Goal: Information Seeking & Learning: Learn about a topic

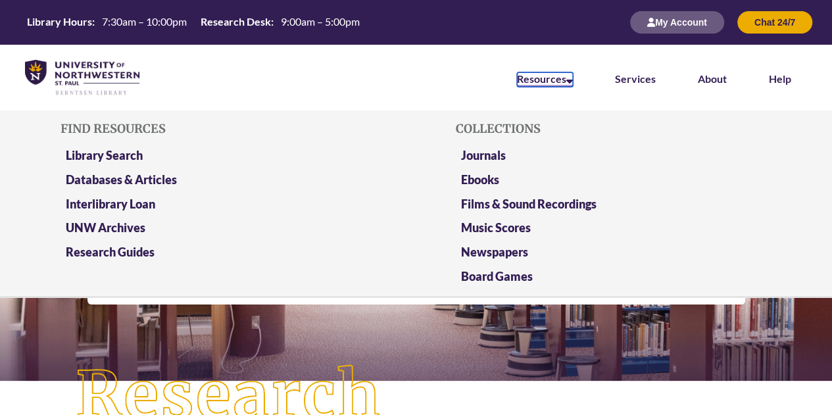
click at [536, 83] on link "Resources" at bounding box center [545, 79] width 56 height 14
click at [150, 173] on link "Databases & Articles" at bounding box center [121, 180] width 111 height 16
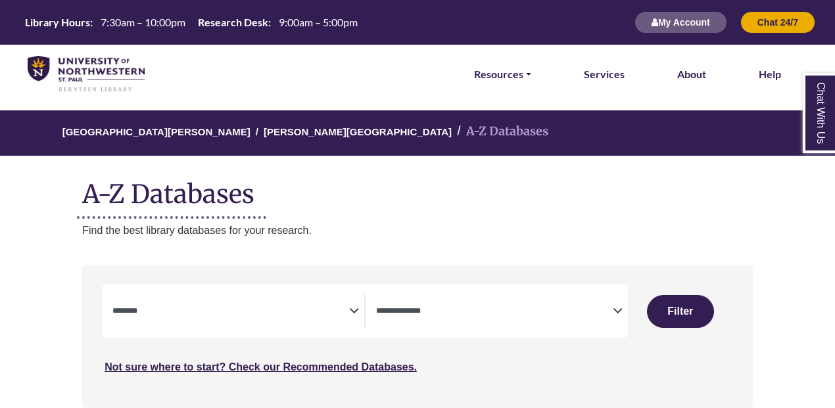
select select "Database Subject Filter"
select select "Database Types Filter"
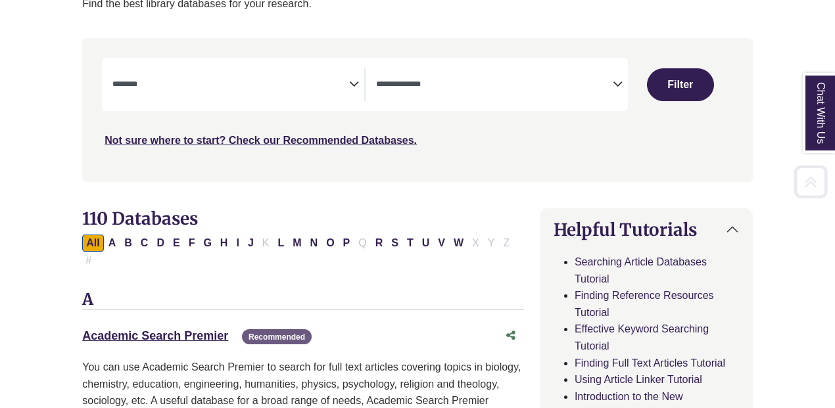
scroll to position [233, 0]
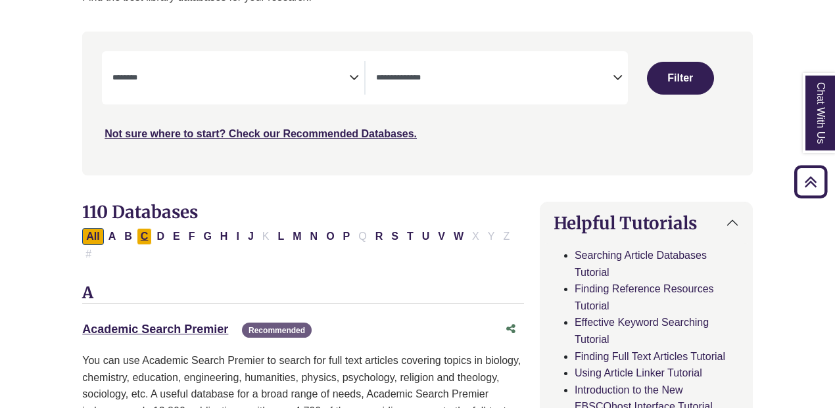
click at [146, 233] on button "C" at bounding box center [145, 236] width 16 height 17
select select "Database Subject Filter"
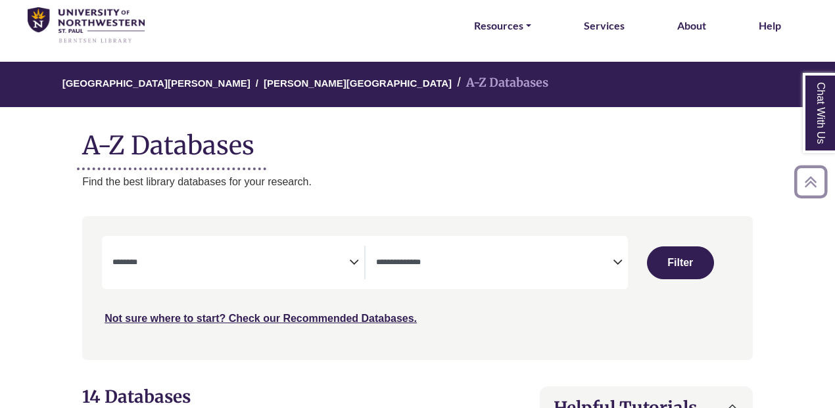
scroll to position [32, 0]
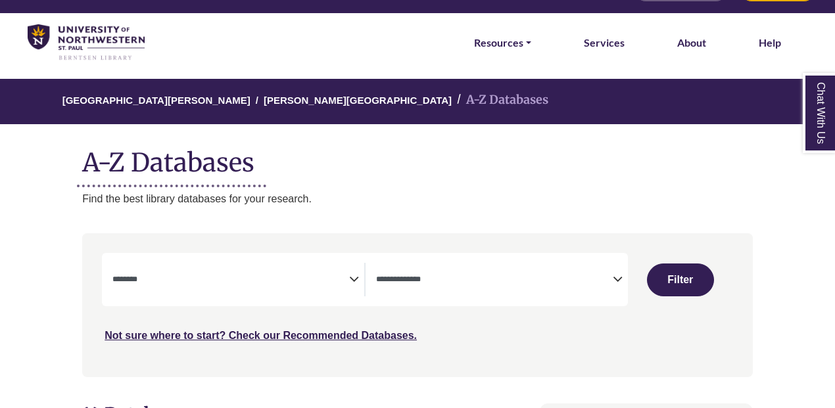
click at [613, 282] on icon "Search filters" at bounding box center [618, 278] width 10 height 20
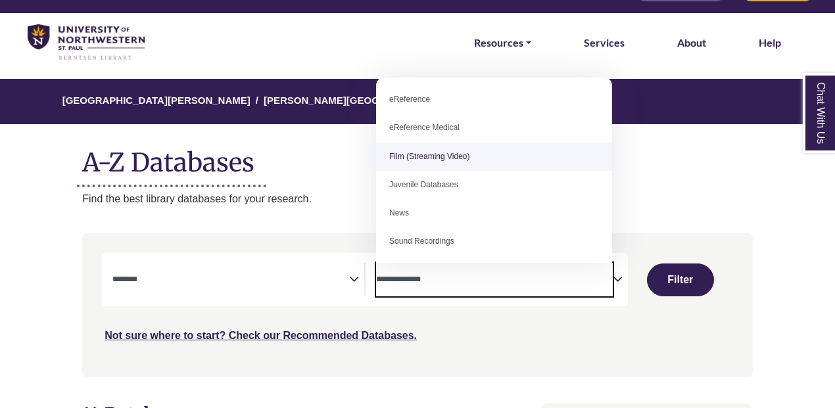
scroll to position [0, 0]
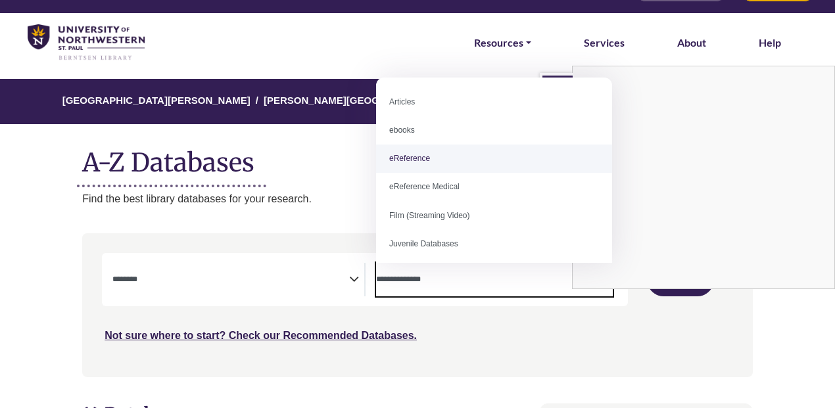
select select "*****"
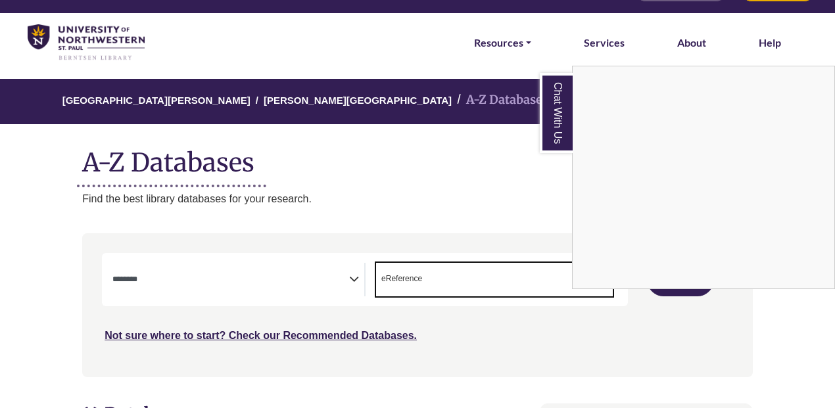
scroll to position [26, 0]
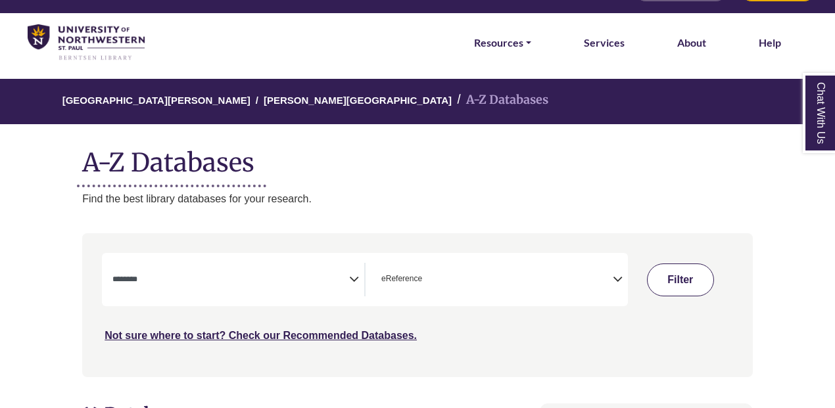
click at [686, 280] on button "Filter" at bounding box center [680, 280] width 67 height 33
select select "Database Subject Filter"
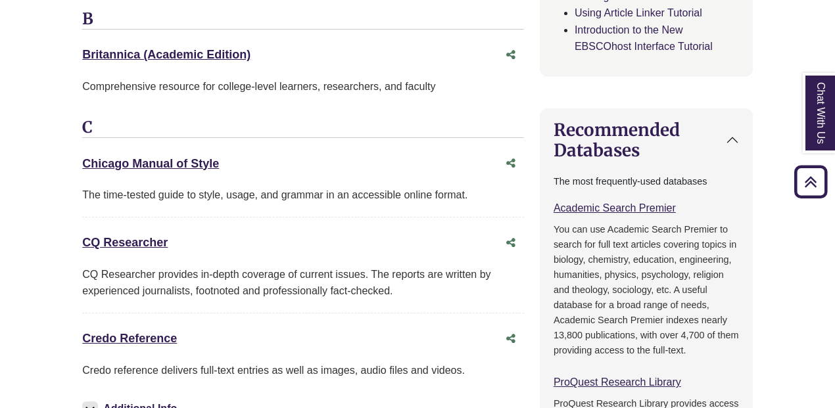
scroll to position [611, 0]
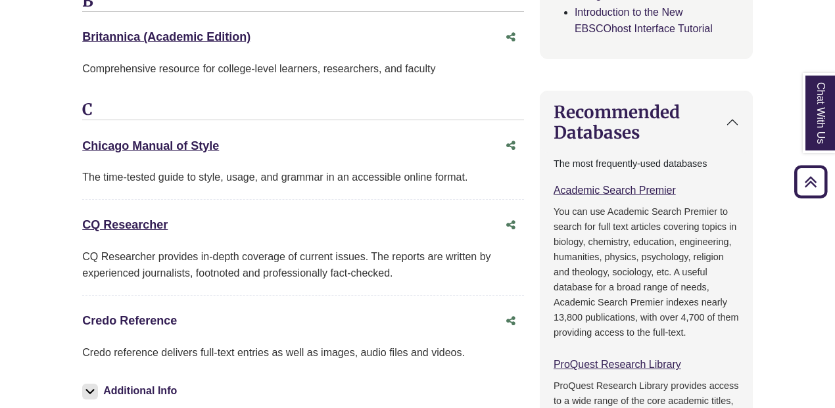
click at [143, 314] on link "Credo Reference This link opens in a new window" at bounding box center [129, 320] width 95 height 13
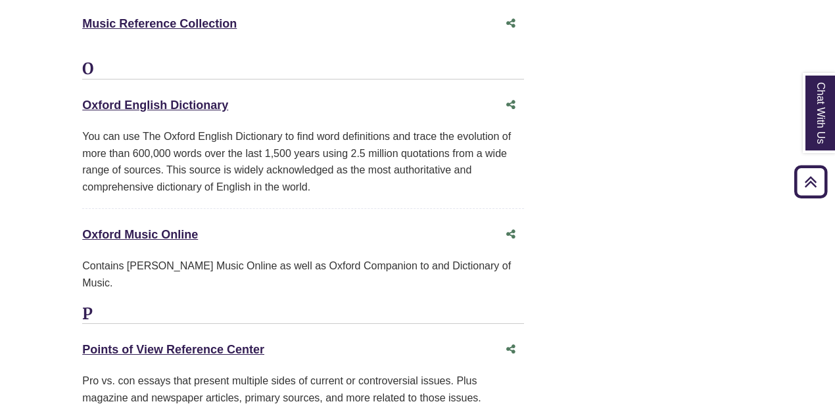
scroll to position [2544, 0]
click at [168, 343] on link "Points of View Reference Center This link opens in a new window" at bounding box center [173, 349] width 182 height 13
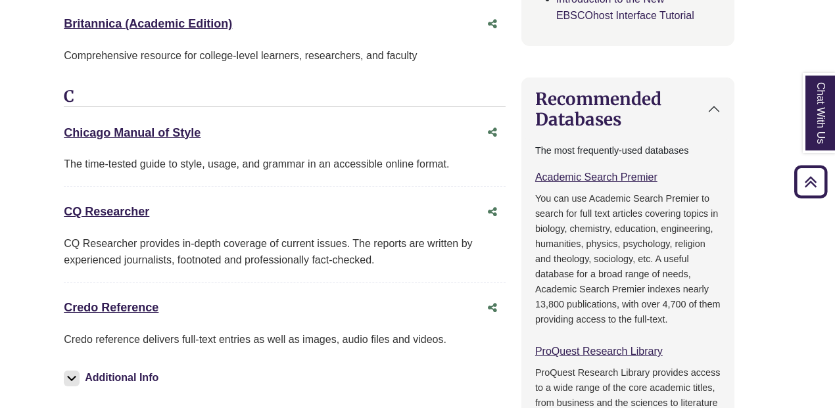
scroll to position [614, 18]
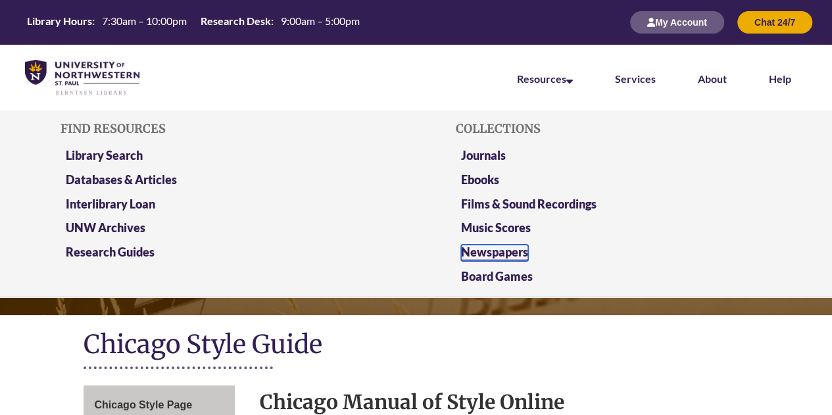
click at [485, 253] on link "Newspapers" at bounding box center [494, 253] width 67 height 16
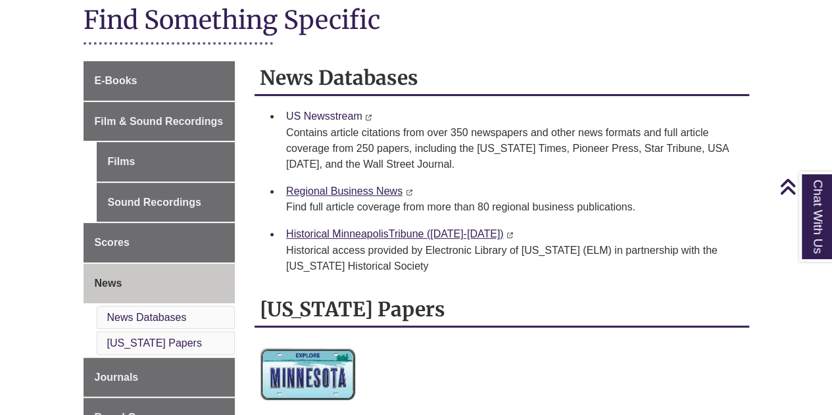
scroll to position [169, 0]
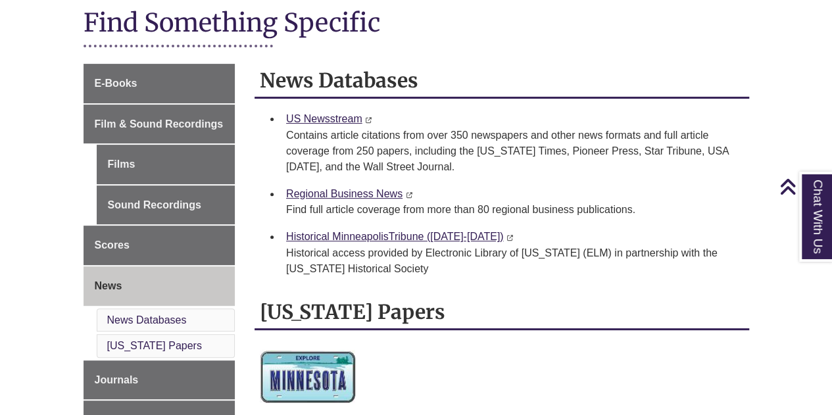
click at [130, 308] on li "News Databases" at bounding box center [166, 320] width 139 height 24
click at [141, 319] on link "News Databases" at bounding box center [147, 319] width 80 height 11
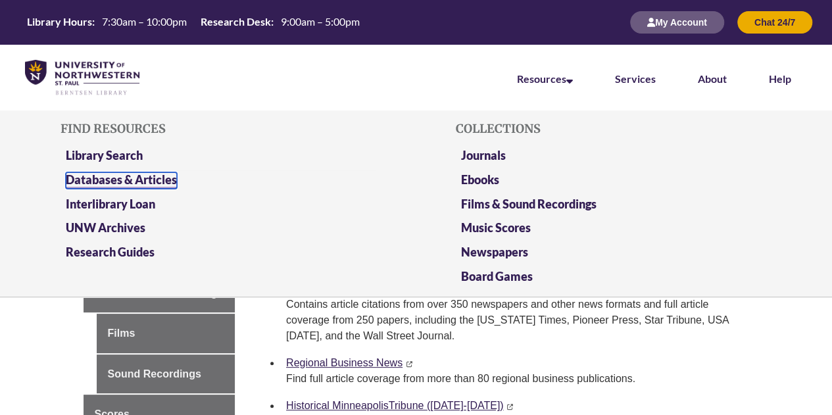
click at [102, 176] on link "Databases & Articles" at bounding box center [121, 180] width 111 height 16
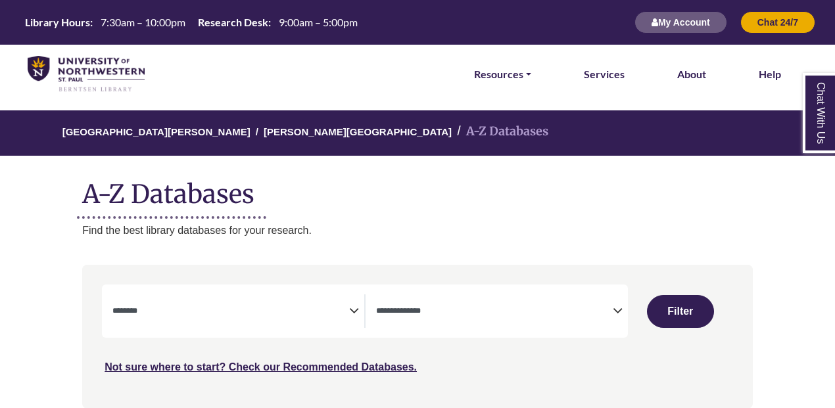
select select "Database Subject Filter"
select select "Database Types Filter"
select select "Database Subject Filter"
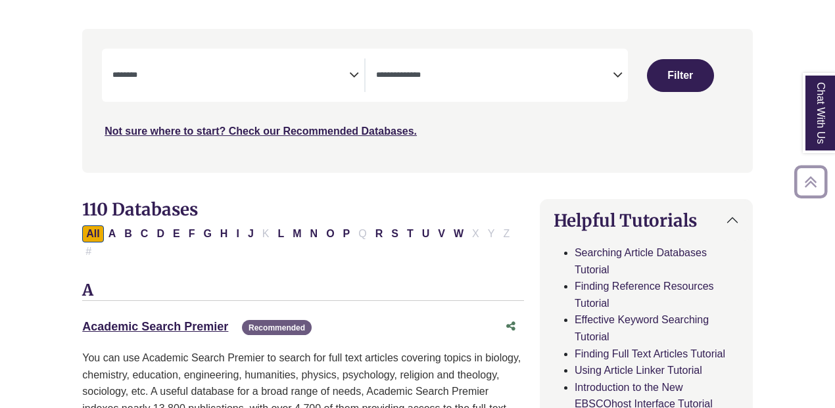
scroll to position [237, 0]
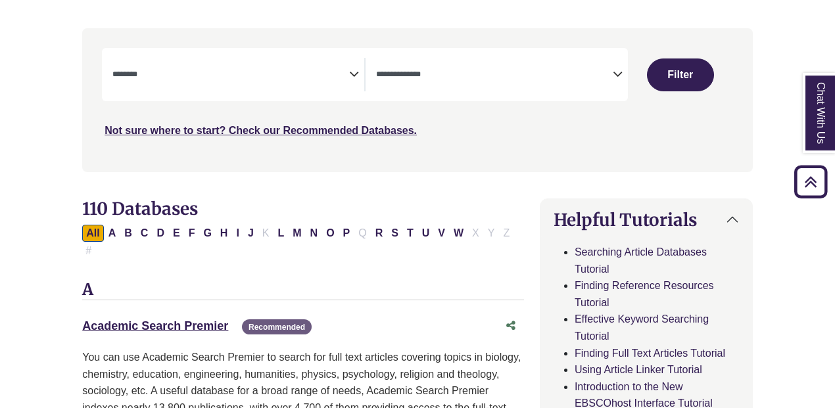
click at [616, 76] on icon "Search filters" at bounding box center [618, 72] width 10 height 20
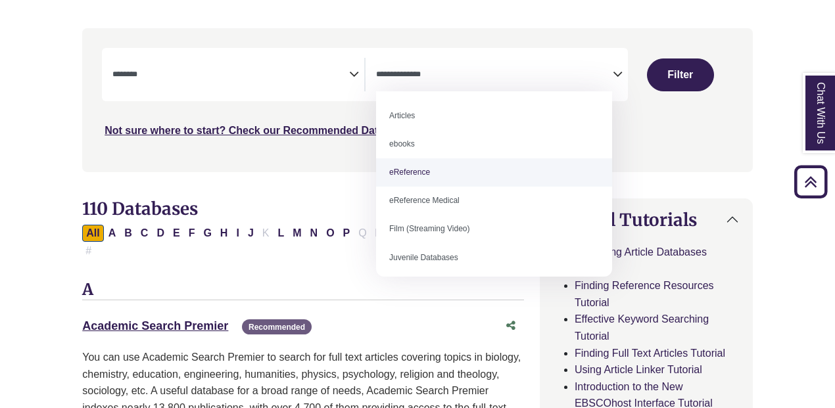
select select "*****"
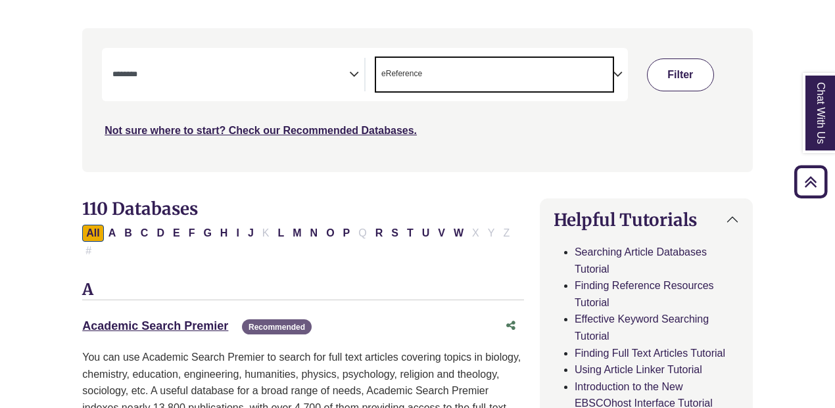
click at [697, 74] on button "Filter" at bounding box center [680, 75] width 67 height 33
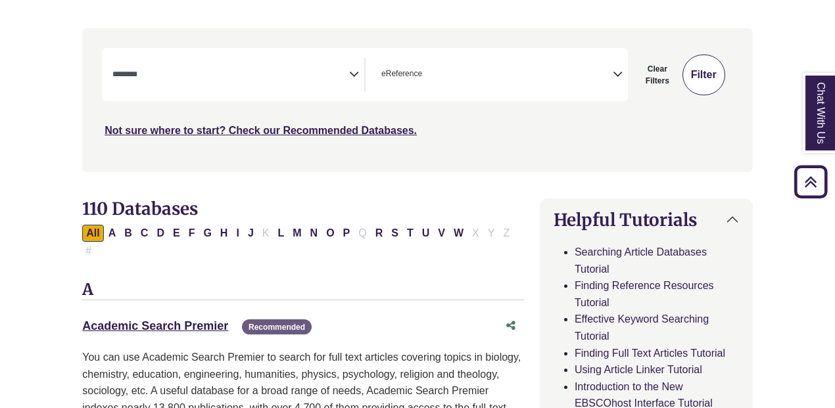
select select "Database Subject Filter"
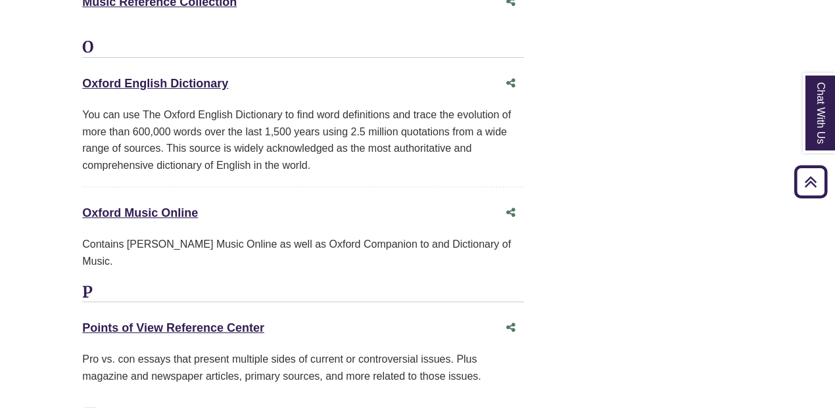
scroll to position [2569, 0]
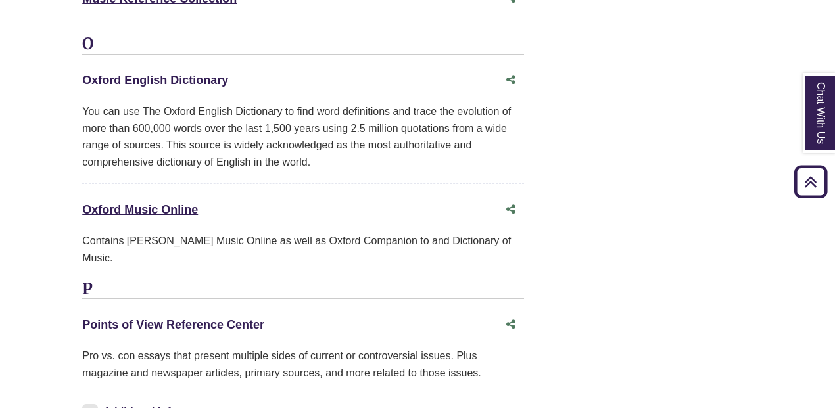
click at [171, 318] on link "Points of View Reference Center This link opens in a new window" at bounding box center [173, 324] width 182 height 13
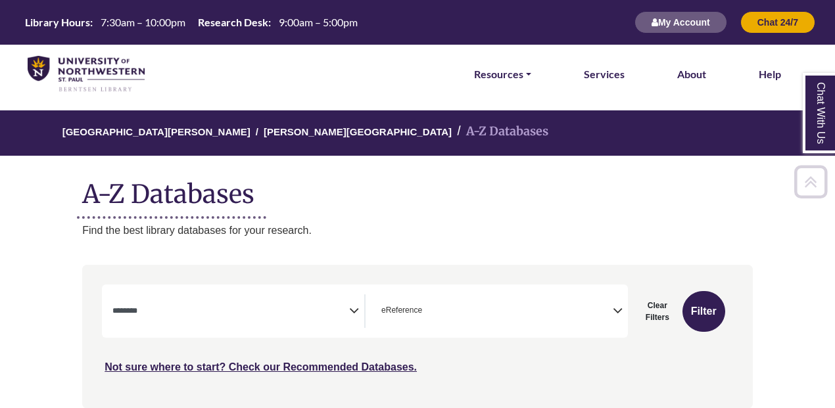
select select "Database Subject Filter"
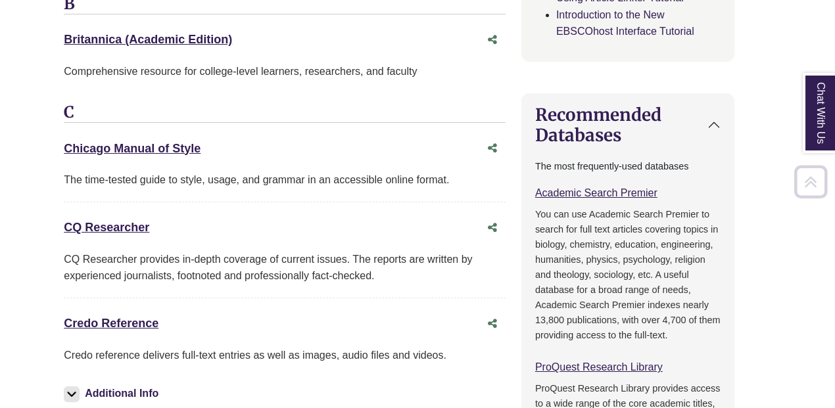
scroll to position [614, 18]
